Goal: Task Accomplishment & Management: Manage account settings

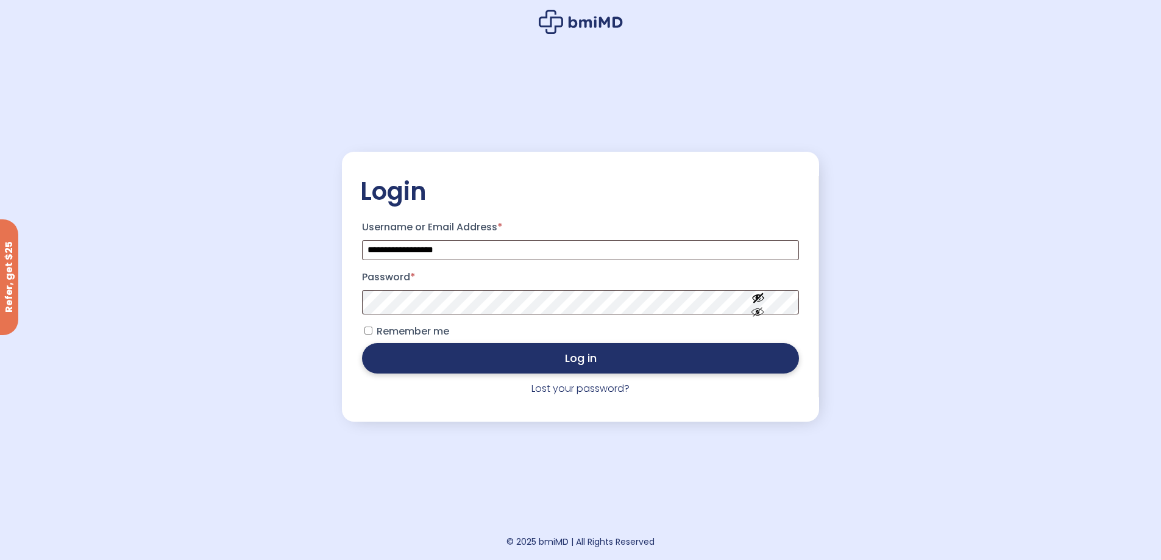
click at [593, 365] on button "Log in" at bounding box center [580, 358] width 437 height 30
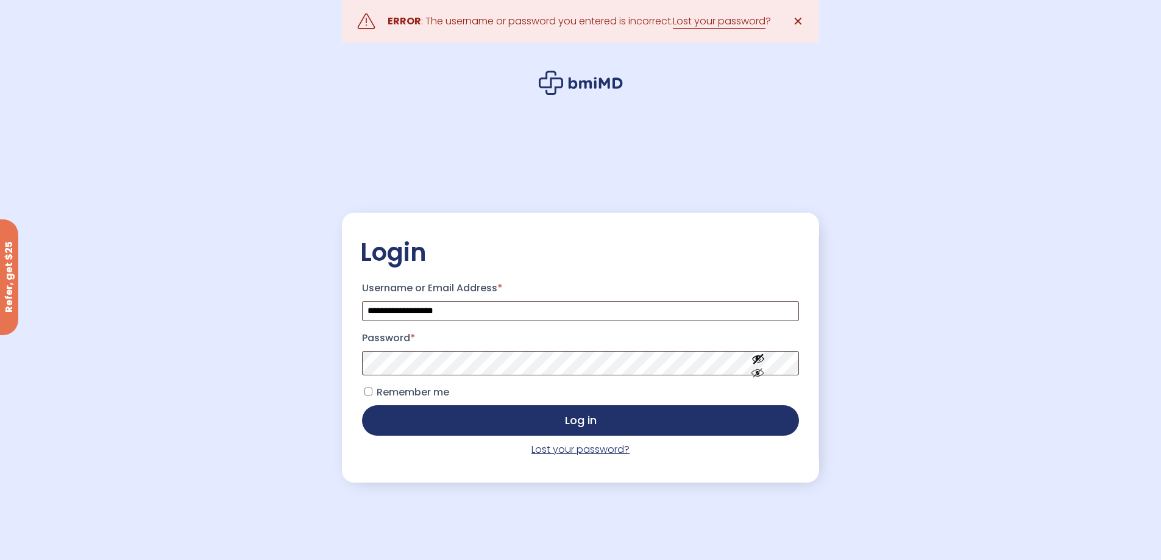
click at [560, 451] on link "Lost your password?" at bounding box center [581, 450] width 98 height 14
